Goal: Task Accomplishment & Management: Manage account settings

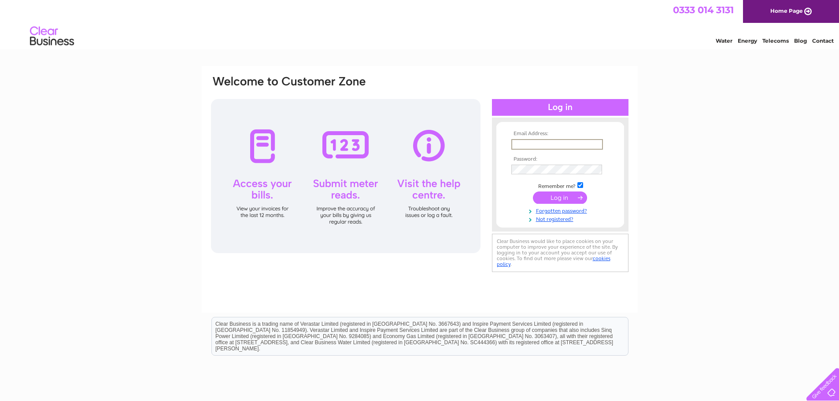
click at [542, 141] on input "text" at bounding box center [557, 144] width 92 height 11
type input "robert@cleverenergysolutions.co.uk"
click at [533, 192] on input "submit" at bounding box center [560, 198] width 54 height 12
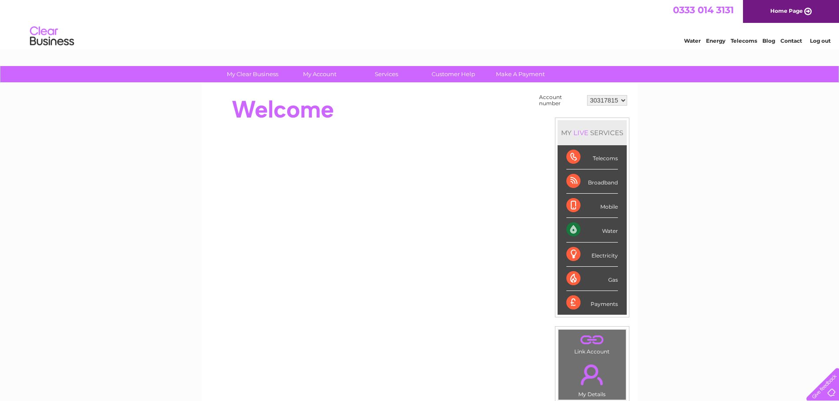
click at [609, 229] on div "Water" at bounding box center [592, 230] width 52 height 24
click at [573, 232] on div "Water" at bounding box center [592, 230] width 52 height 24
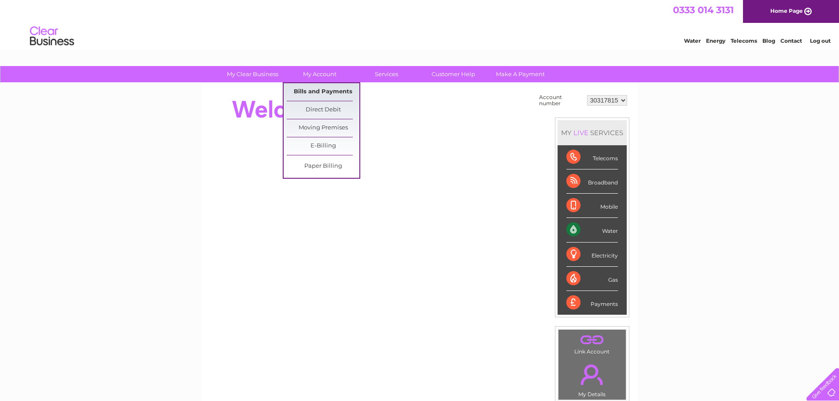
click at [329, 92] on link "Bills and Payments" at bounding box center [323, 92] width 73 height 18
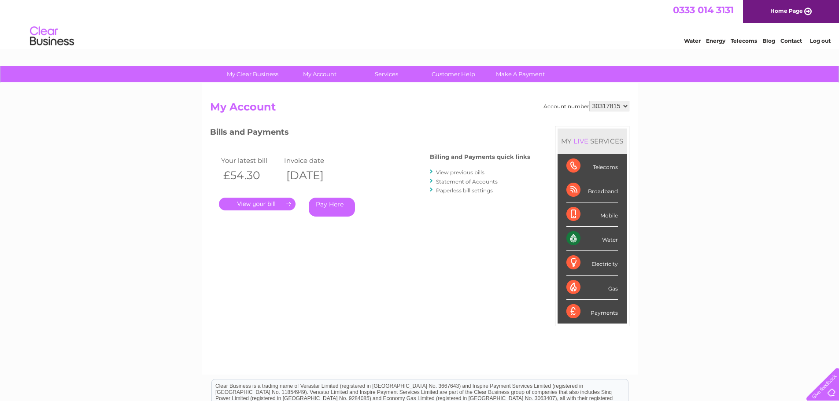
click at [271, 205] on link "." at bounding box center [257, 204] width 77 height 13
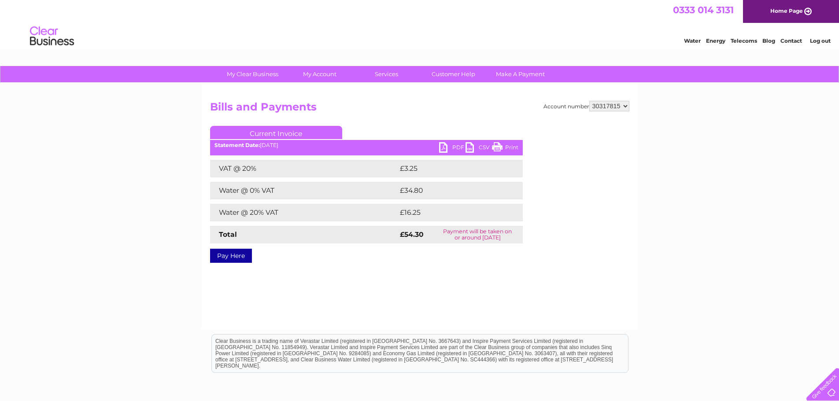
click at [448, 146] on link "PDF" at bounding box center [452, 148] width 26 height 13
